Goal: Task Accomplishment & Management: Complete application form

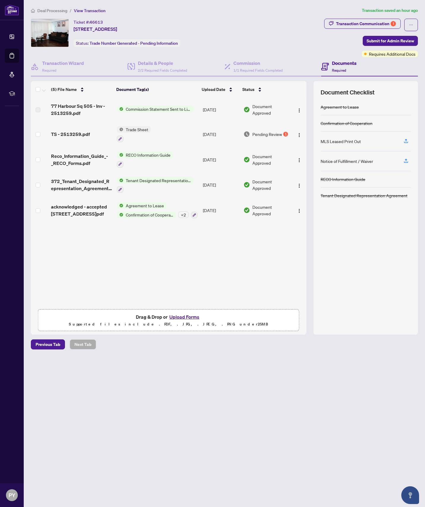
click at [68, 139] on td "TS - 2513259.pdf" at bounding box center [82, 134] width 66 height 25
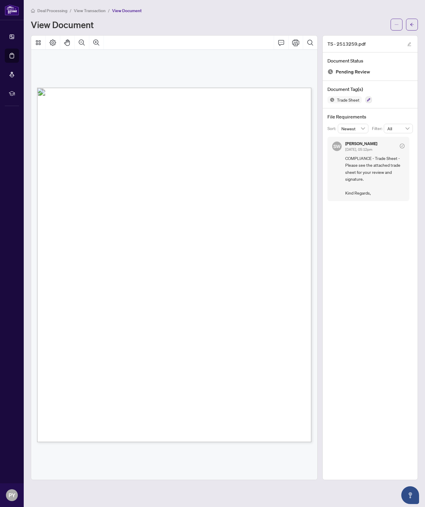
drag, startPoint x: 204, startPoint y: 238, endPoint x: 276, endPoint y: 112, distance: 145.1
click at [204, 238] on div "Page 1" at bounding box center [244, 356] width 414 height 536
click at [396, 22] on span "button" at bounding box center [396, 24] width 4 height 9
click at [387, 40] on span "Download" at bounding box center [374, 37] width 45 height 7
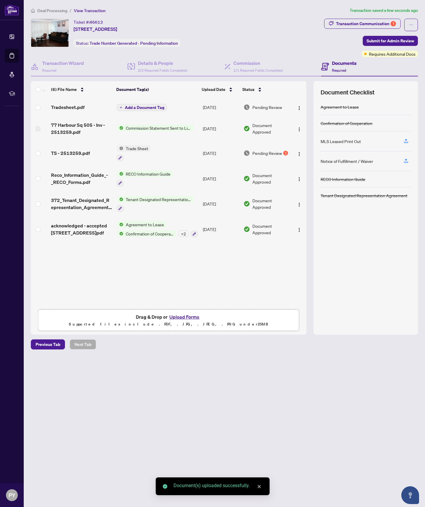
click at [142, 107] on span "Add a Document Tag" at bounding box center [144, 108] width 39 height 4
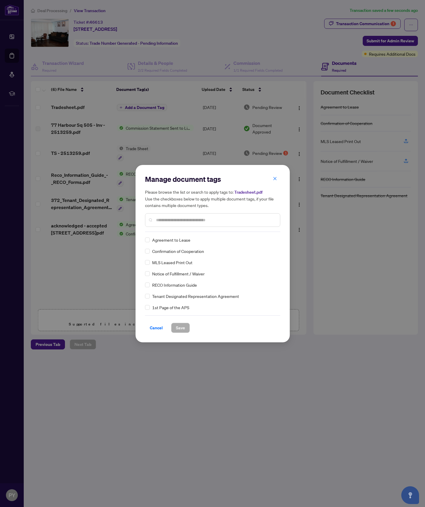
click at [185, 221] on input "text" at bounding box center [215, 220] width 119 height 7
type input "*****"
click at [179, 329] on span "Save" at bounding box center [180, 327] width 9 height 9
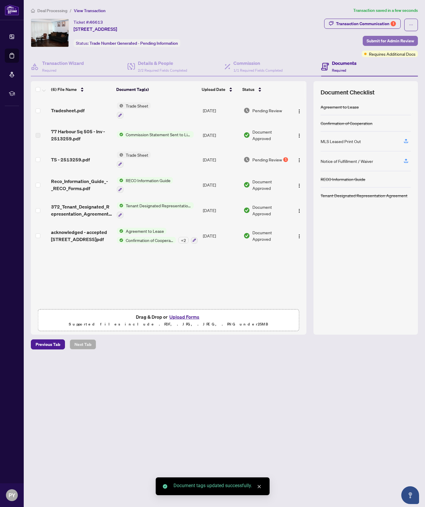
click at [385, 41] on span "Submit for Admin Review" at bounding box center [389, 40] width 47 height 9
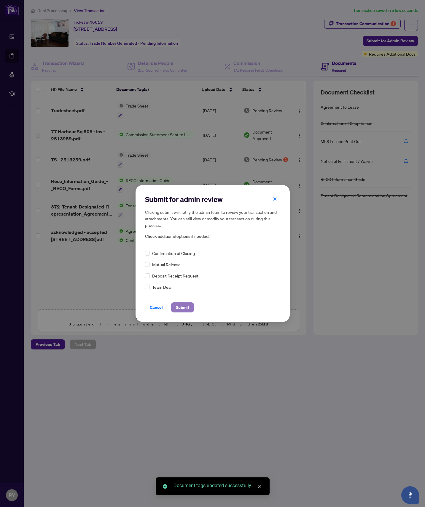
click at [182, 304] on span "Submit" at bounding box center [182, 307] width 13 height 9
